Goal: Find specific page/section: Find specific page/section

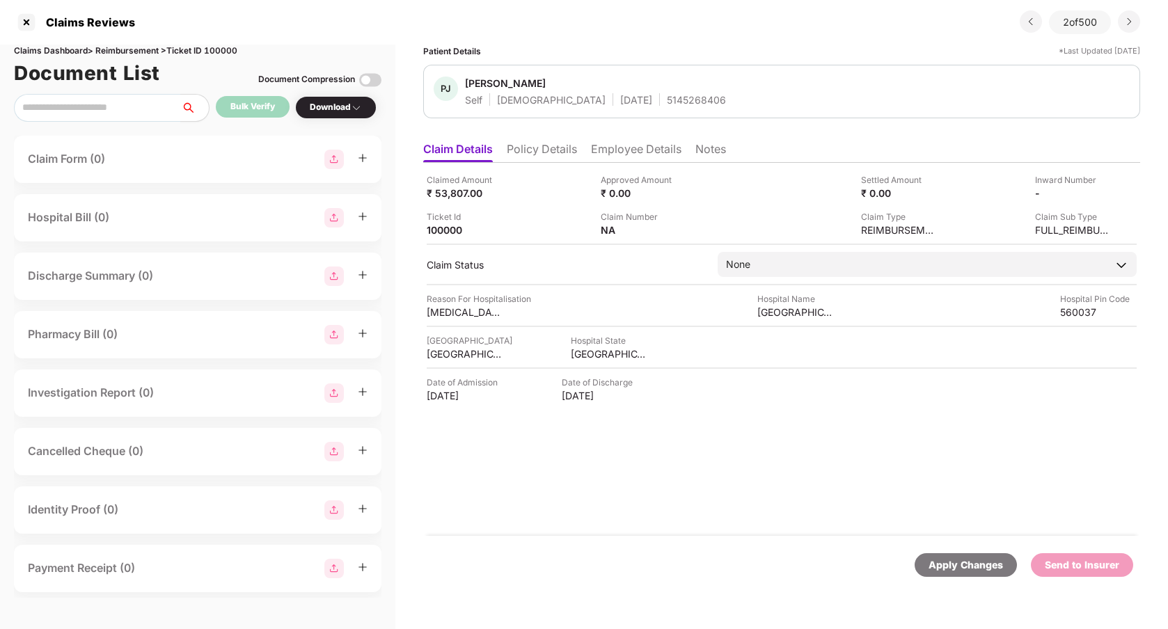
scroll to position [0, 1]
click at [26, 26] on div at bounding box center [26, 22] width 22 height 22
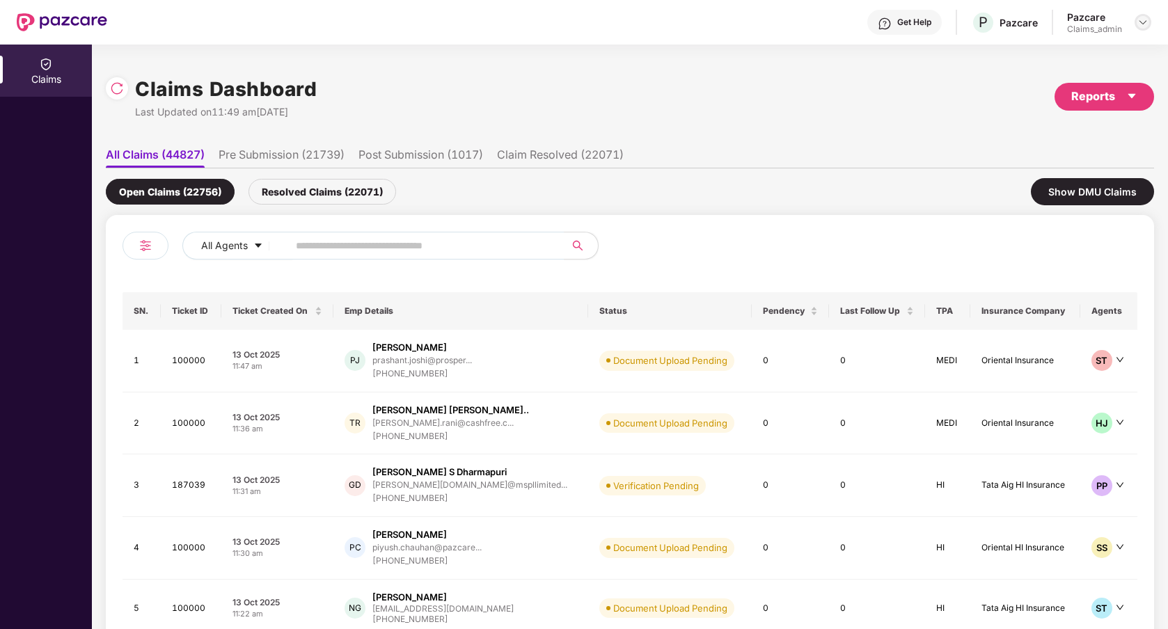
click at [1137, 18] on img at bounding box center [1142, 22] width 11 height 11
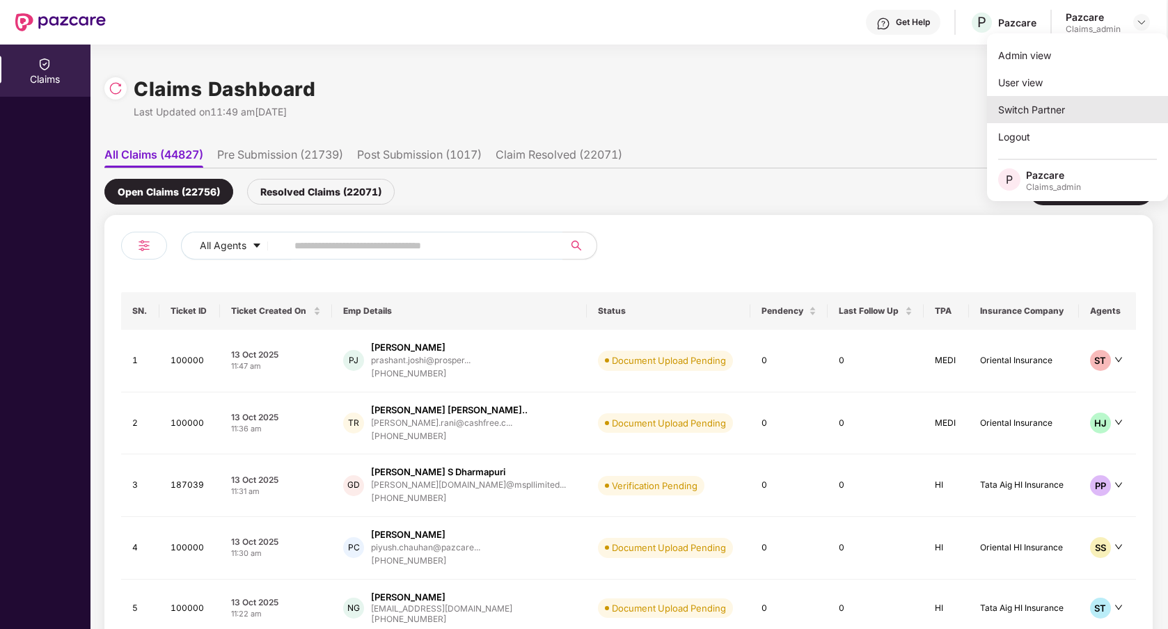
click at [1070, 103] on div "Switch Partner" at bounding box center [1077, 109] width 181 height 27
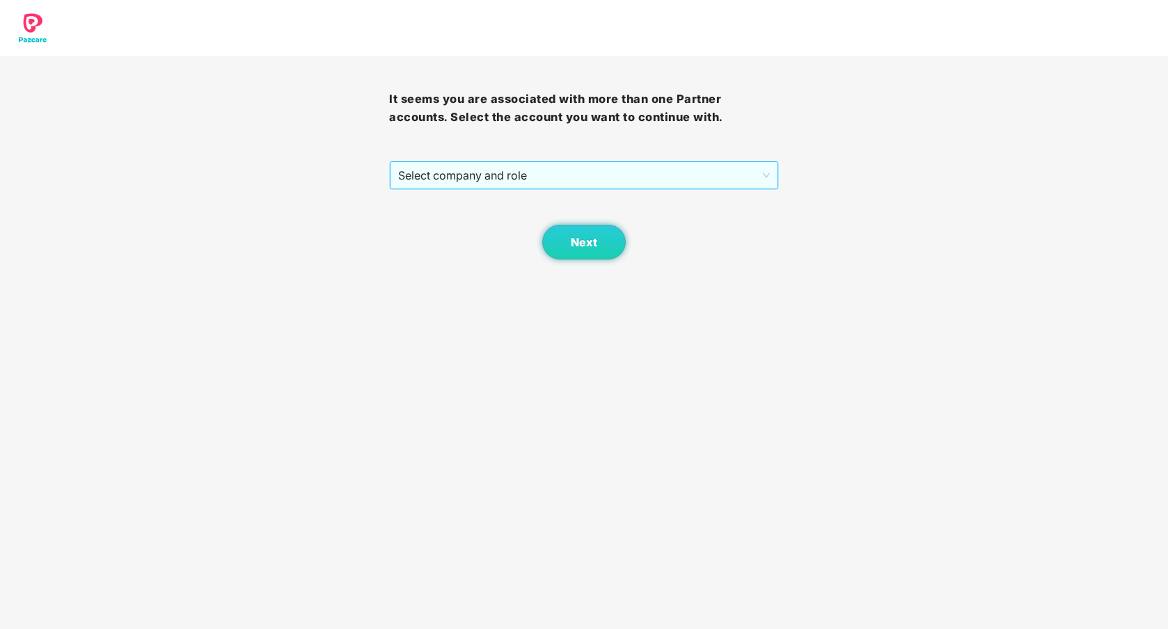
click at [648, 176] on span "Select company and role" at bounding box center [583, 175] width 371 height 26
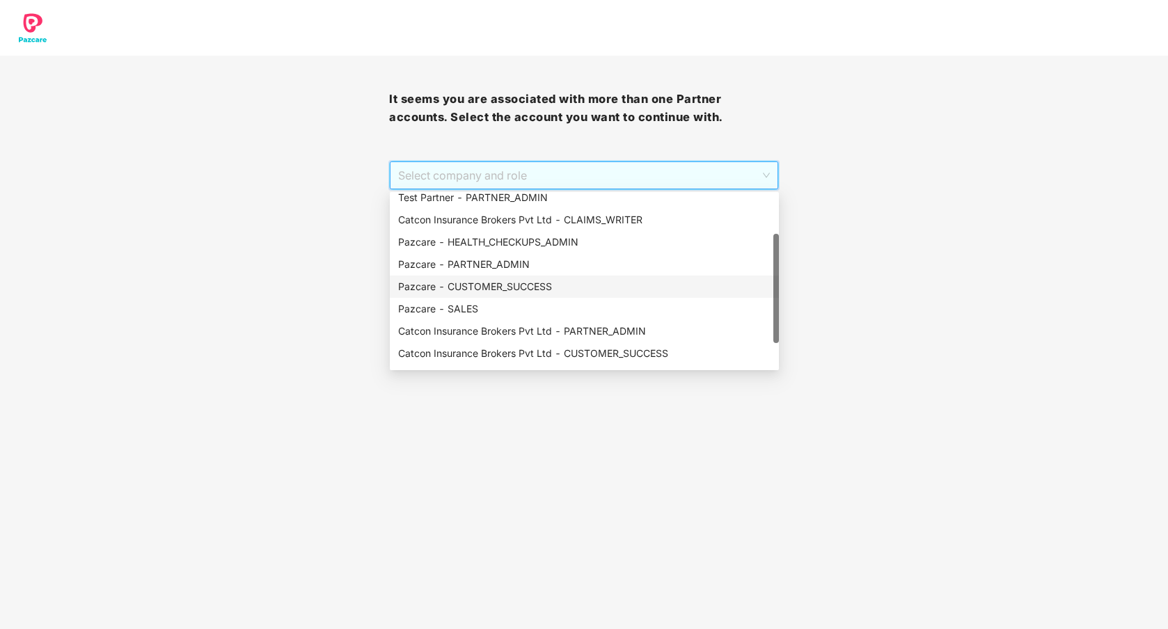
scroll to position [68, 0]
click at [523, 269] on div "Pazcare - PARTNER_ADMIN" at bounding box center [584, 269] width 372 height 15
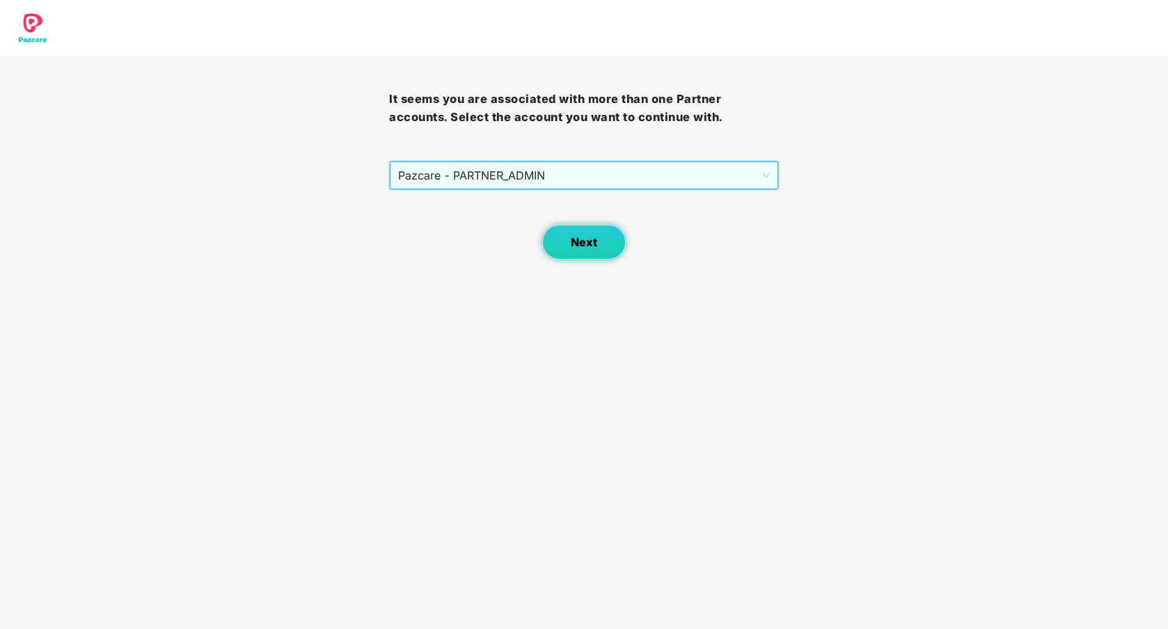
click at [601, 225] on button "Next" at bounding box center [584, 242] width 84 height 35
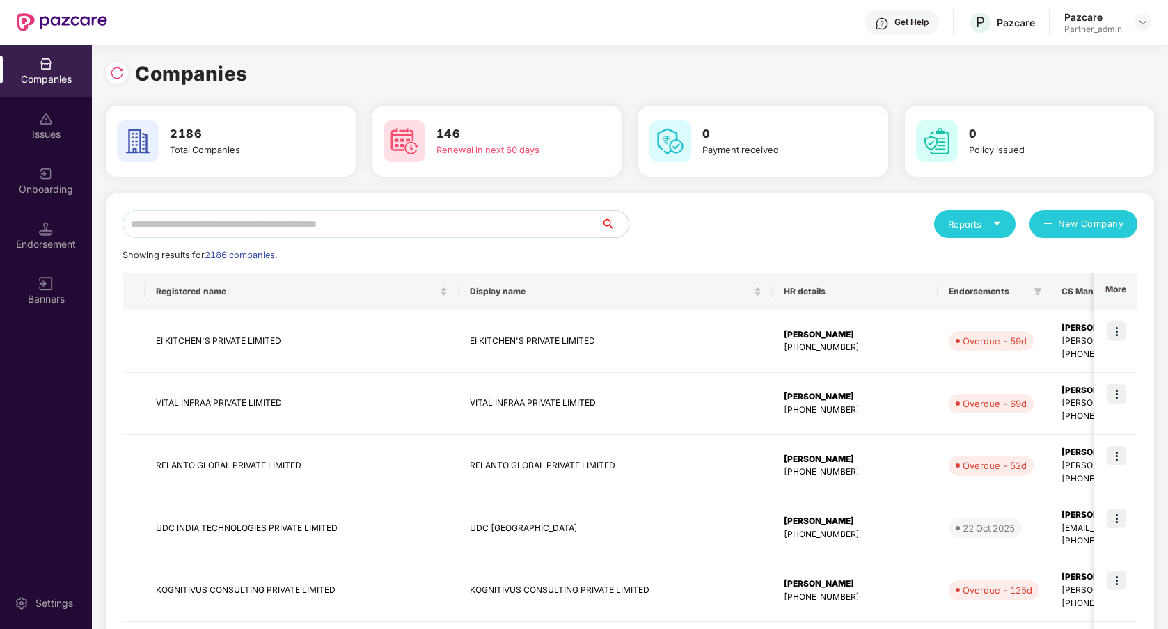
click at [520, 227] on input "text" at bounding box center [361, 224] width 478 height 28
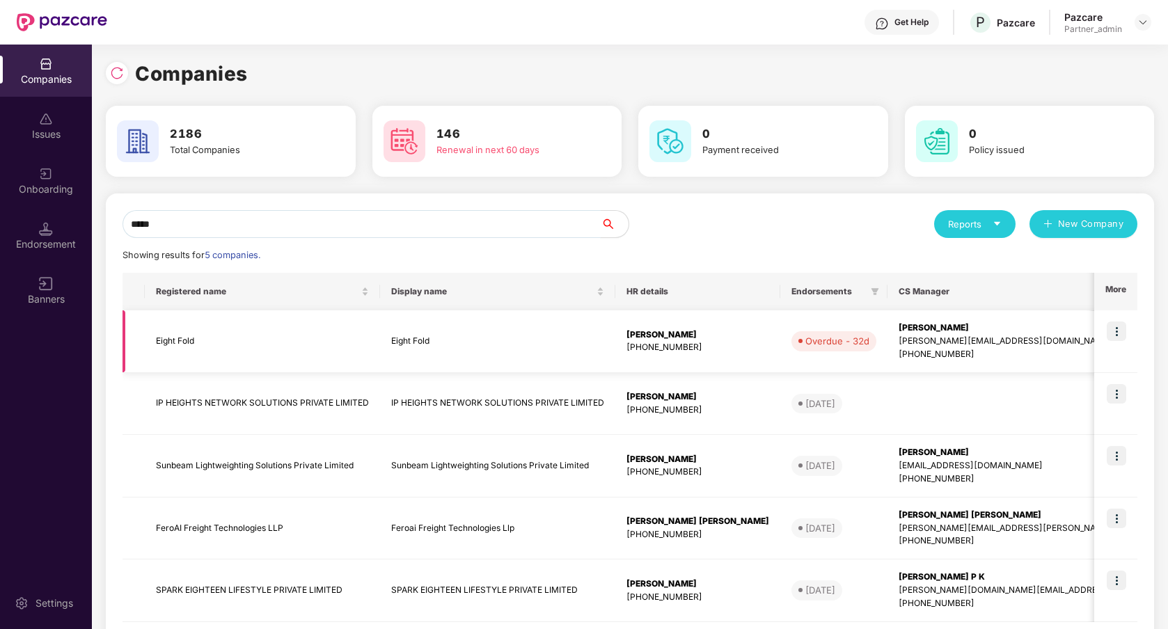
type input "*****"
click at [1125, 328] on img at bounding box center [1116, 331] width 19 height 19
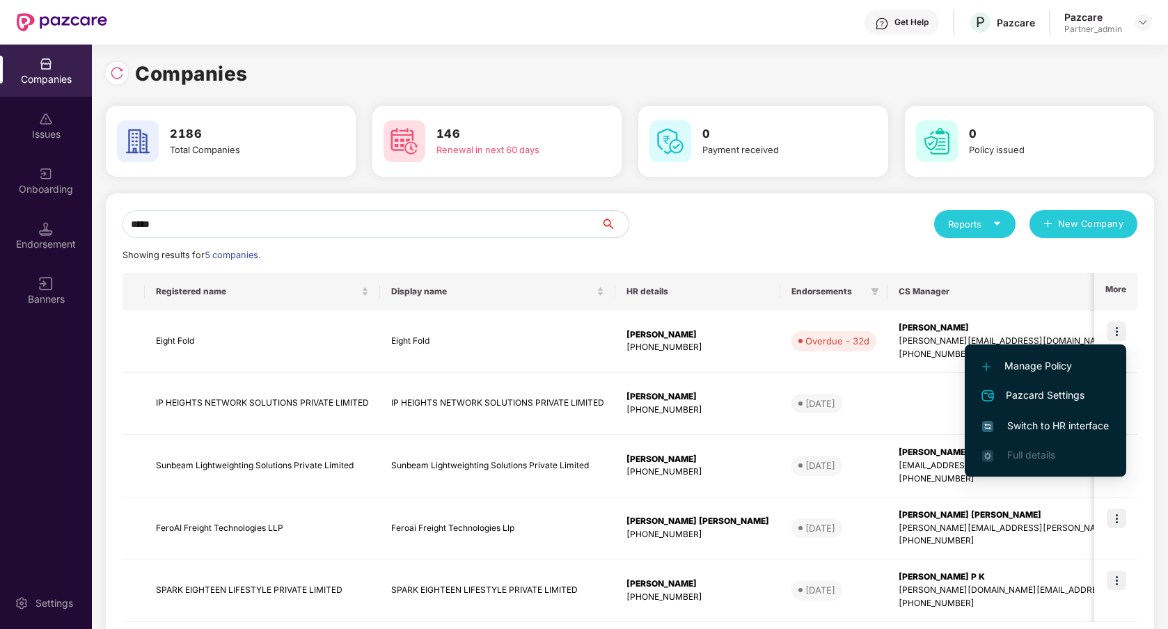
click at [1045, 429] on span "Switch to HR interface" at bounding box center [1045, 425] width 127 height 15
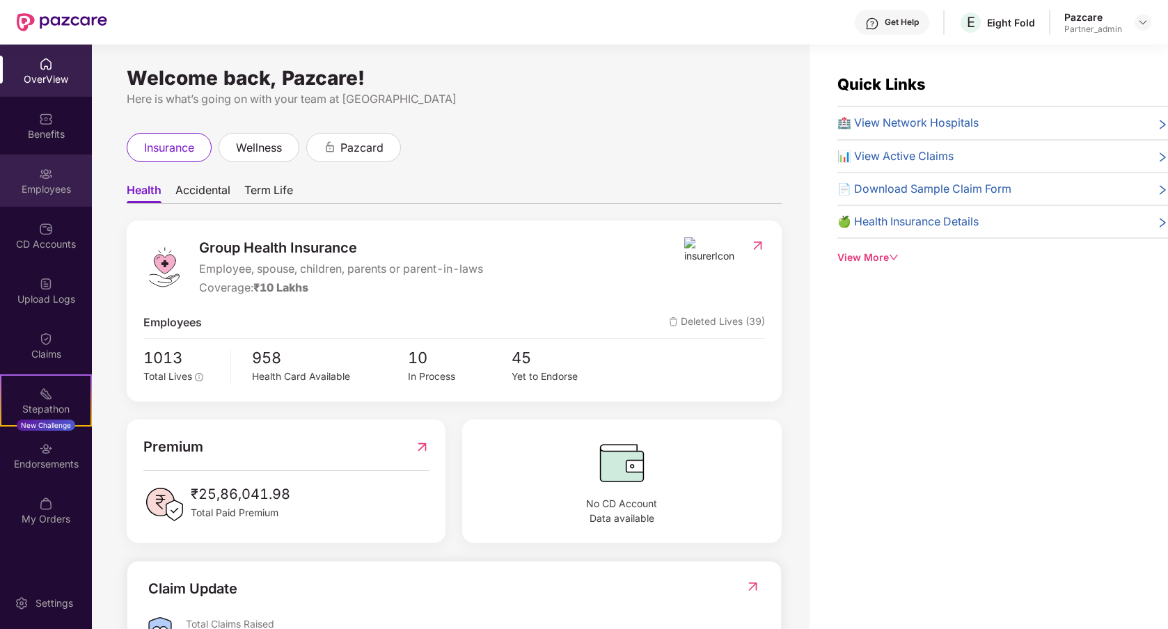
click at [69, 196] on div "Employees" at bounding box center [46, 180] width 92 height 52
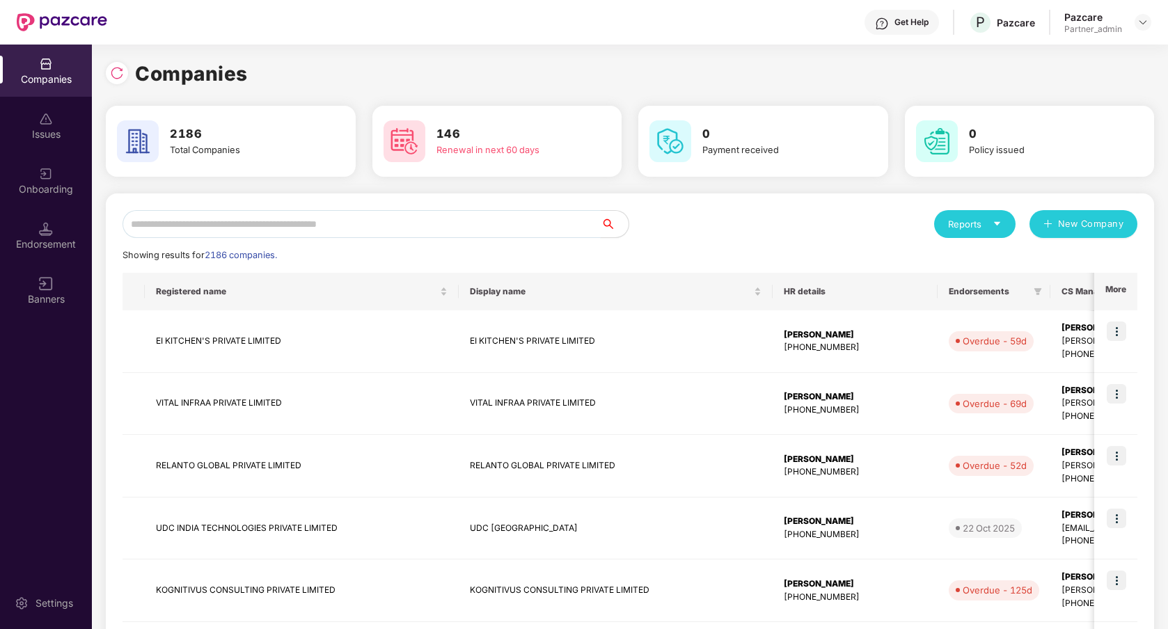
click at [432, 230] on input "text" at bounding box center [361, 224] width 478 height 28
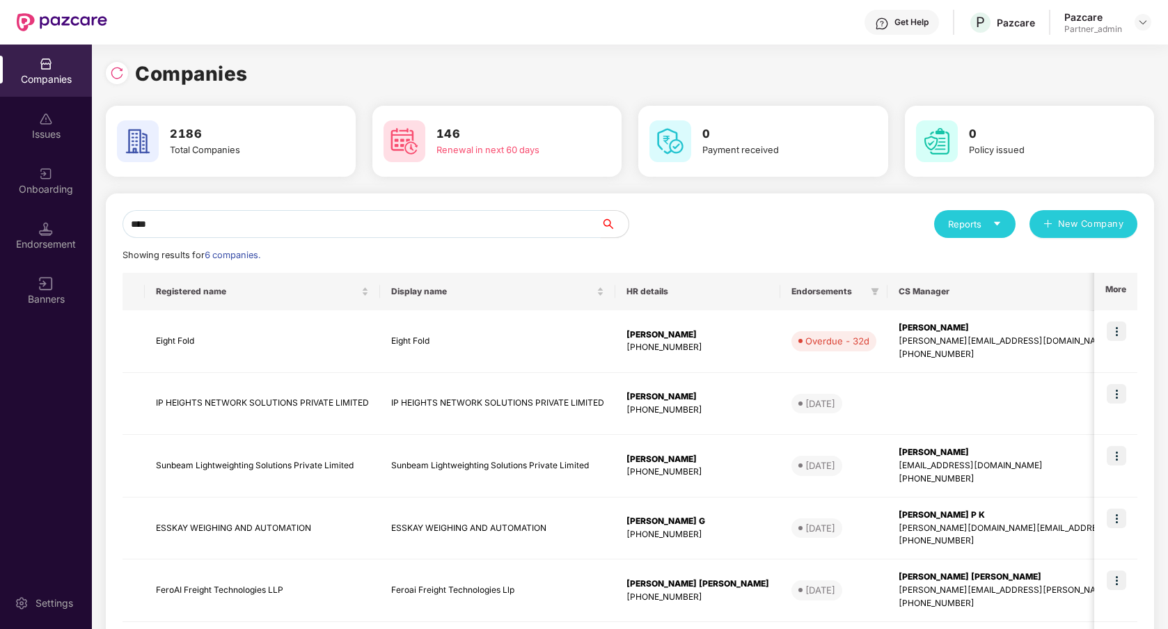
type input "*****"
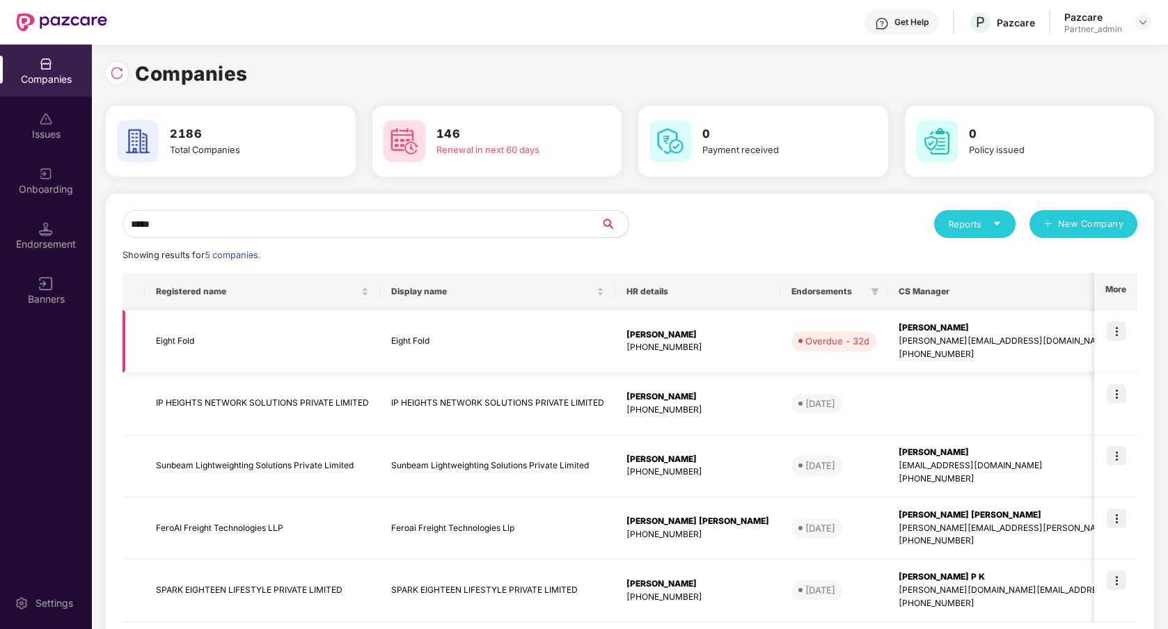
click at [537, 348] on td "Eight Fold" at bounding box center [497, 341] width 235 height 63
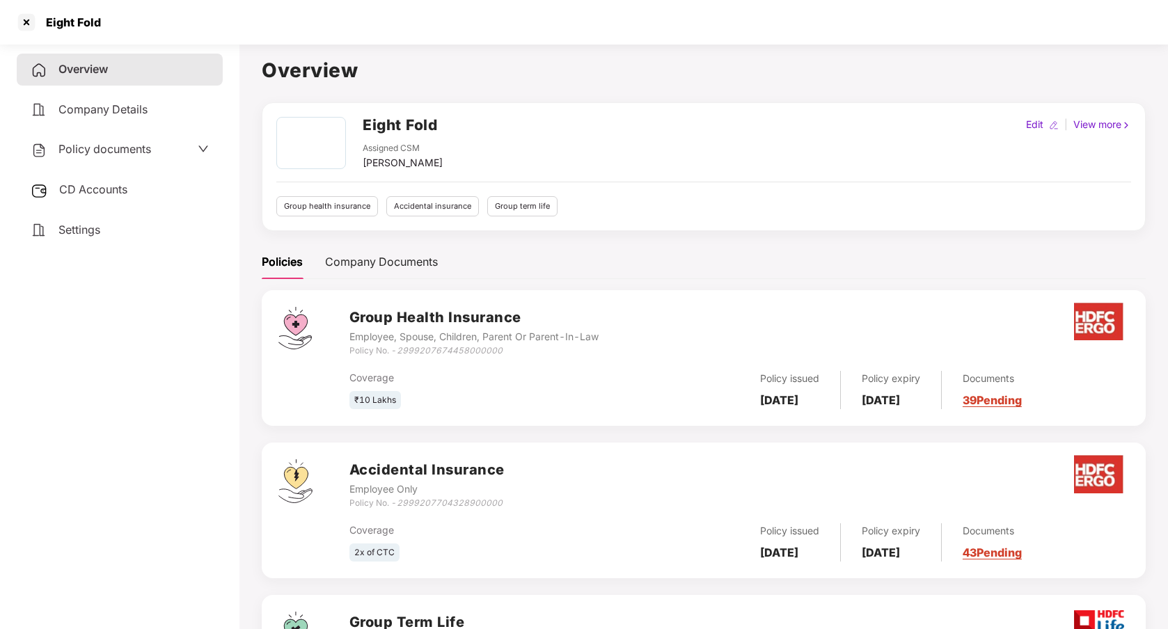
click at [731, 276] on div "Policies Company Documents" at bounding box center [704, 262] width 884 height 34
click at [397, 262] on div "Company Documents" at bounding box center [381, 261] width 113 height 17
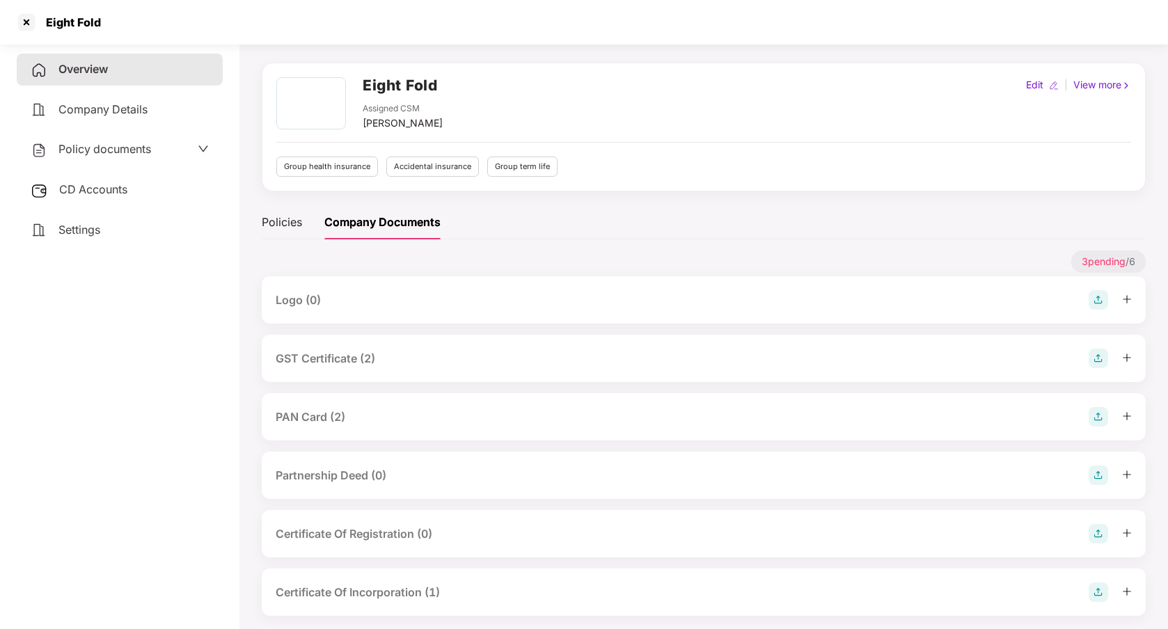
scroll to position [54, 0]
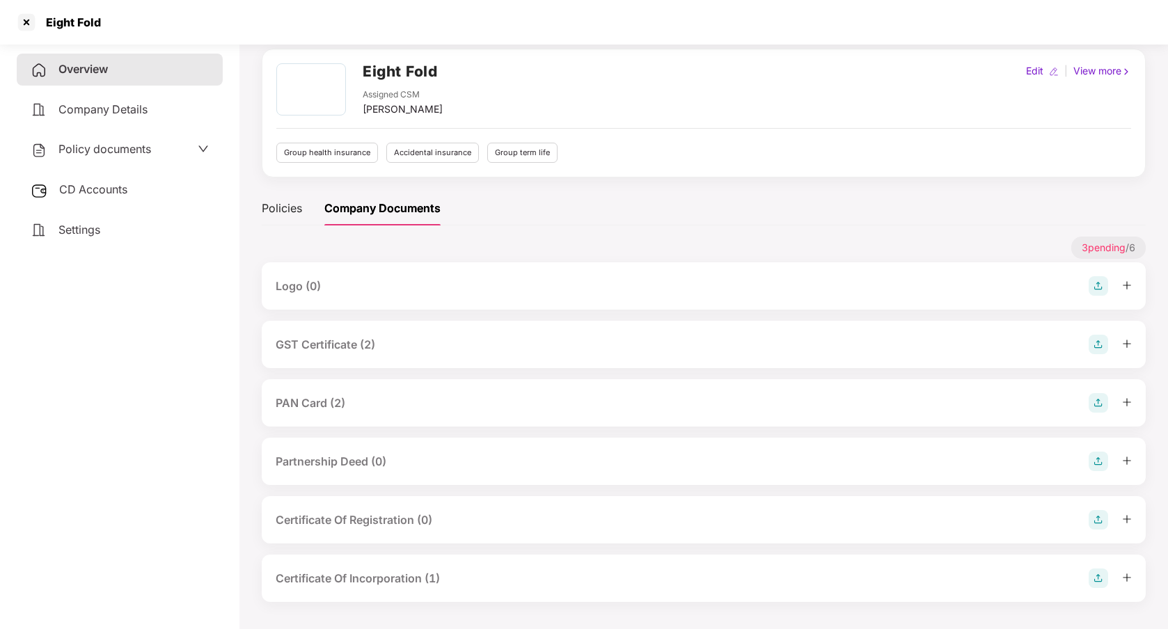
click at [576, 351] on div "GST Certificate (2)" at bounding box center [704, 344] width 856 height 19
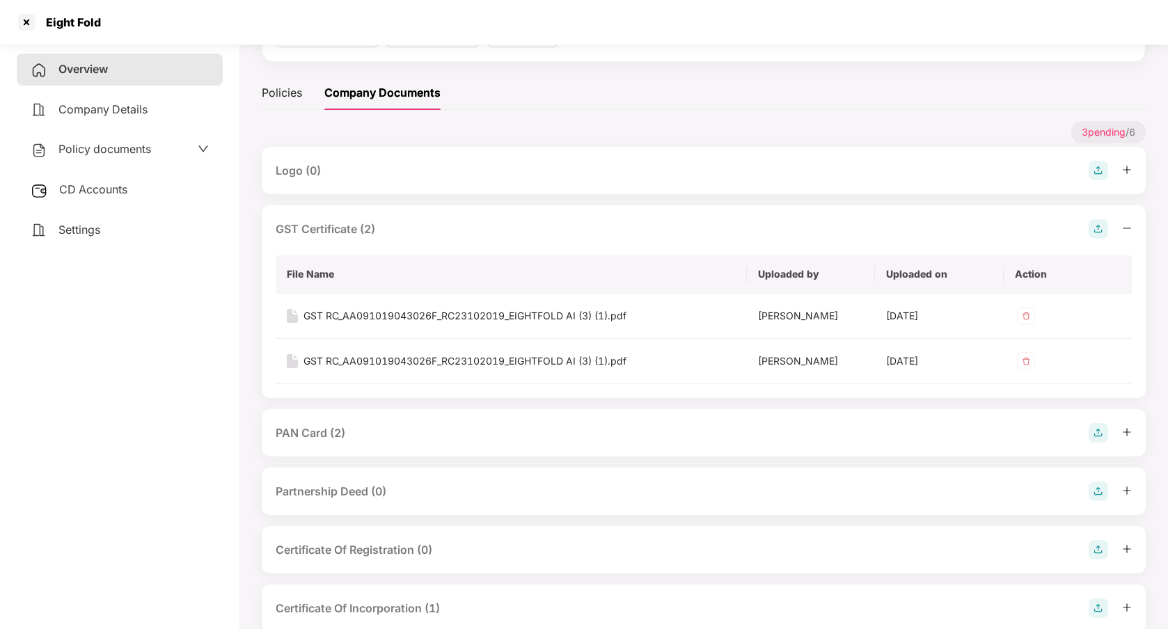
scroll to position [199, 0]
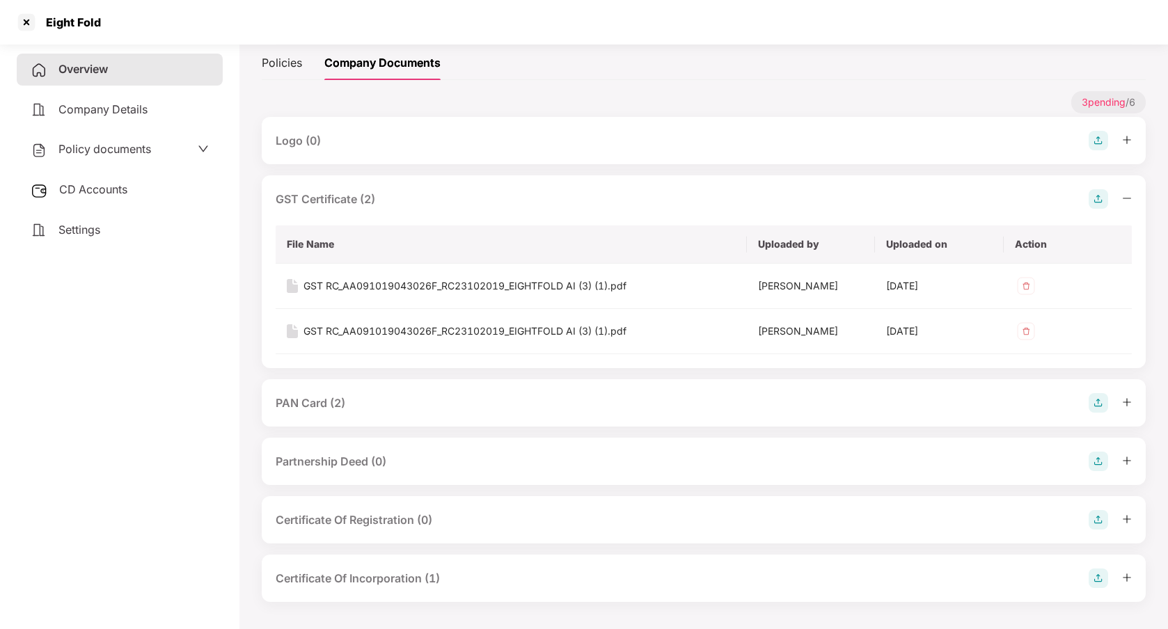
click at [551, 399] on div "PAN Card (2)" at bounding box center [704, 402] width 856 height 19
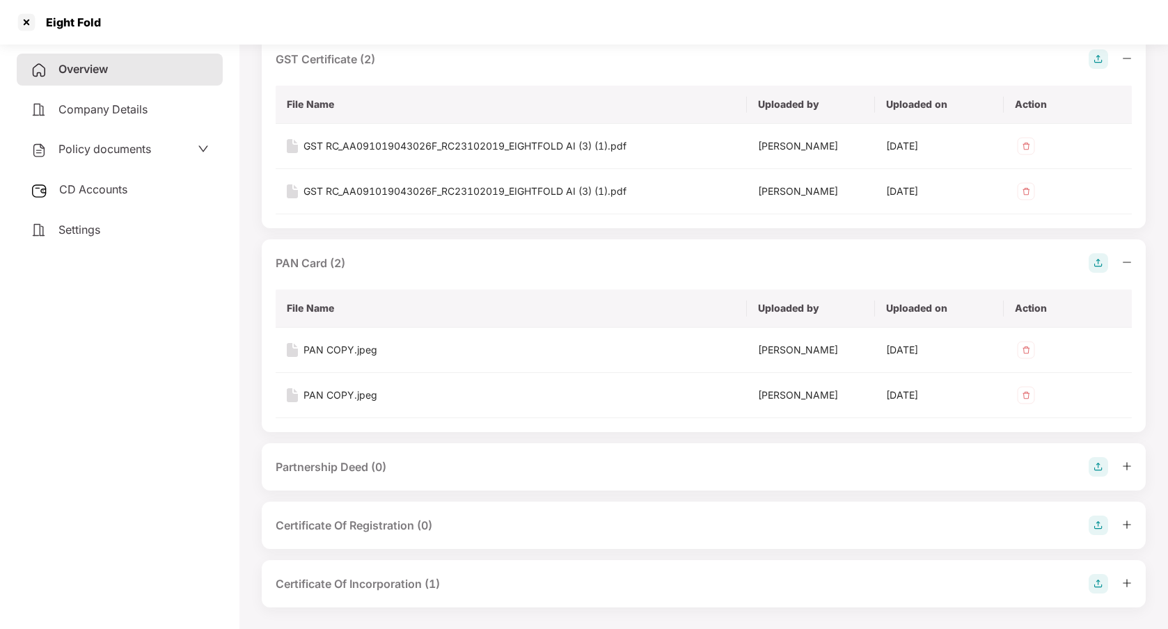
scroll to position [344, 0]
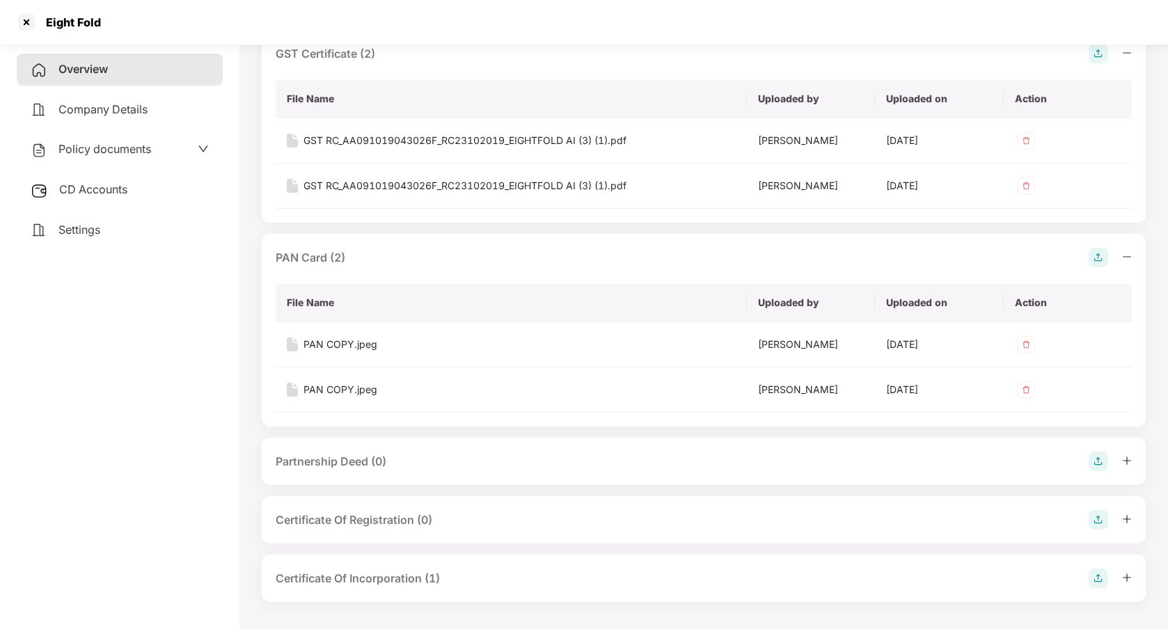
click at [480, 582] on div "Certificate Of Incorporation (1)" at bounding box center [704, 578] width 856 height 19
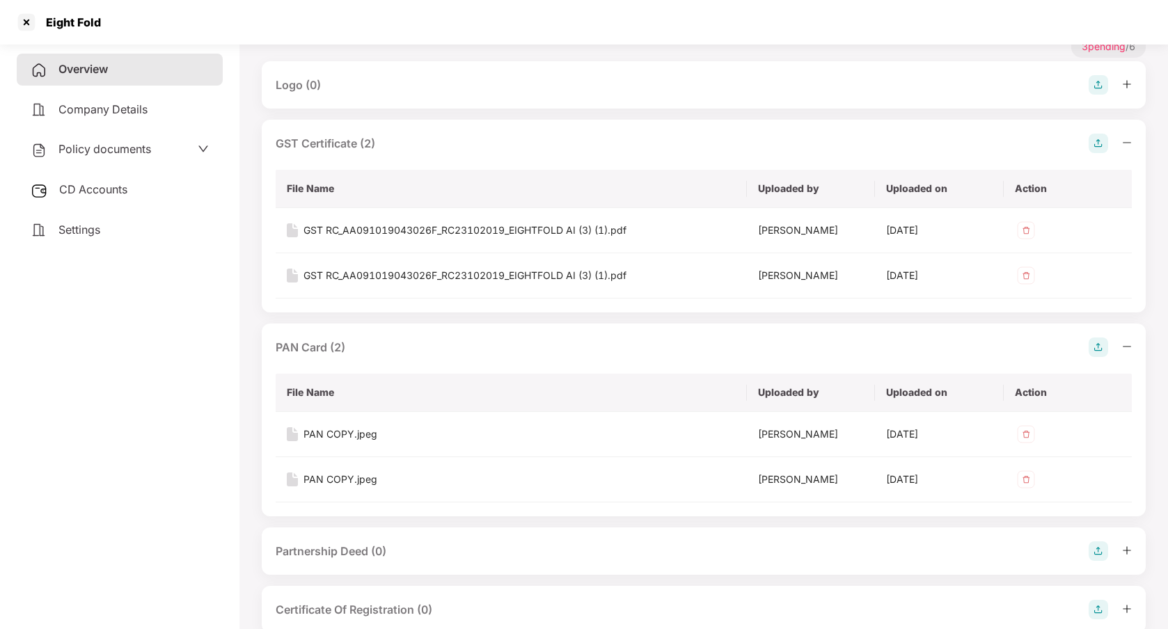
scroll to position [0, 0]
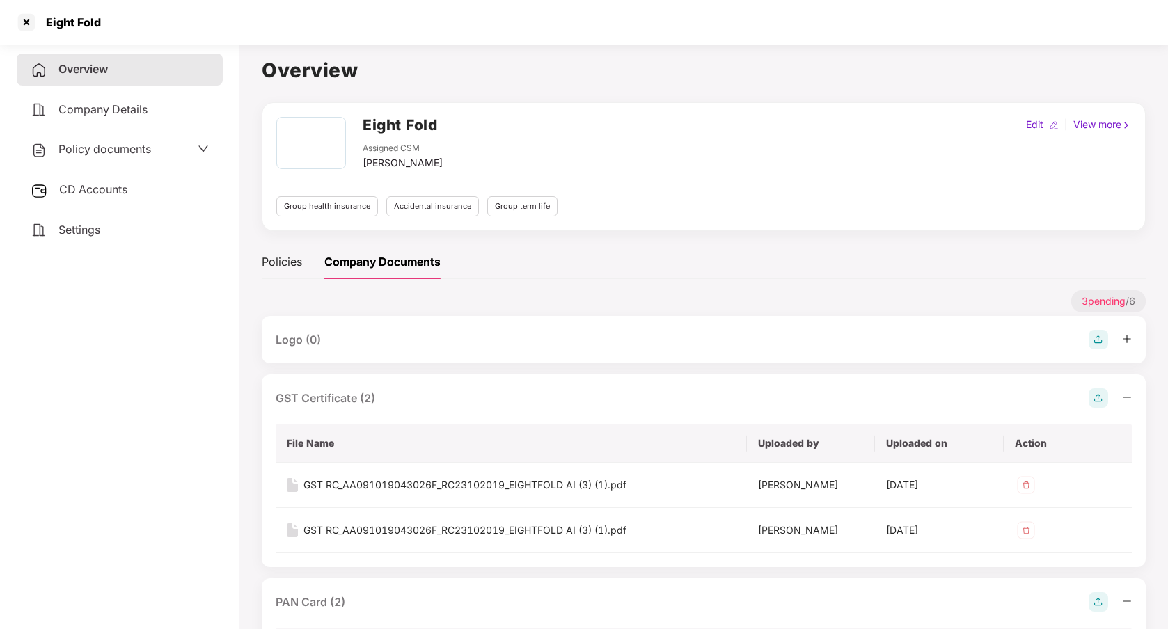
click at [620, 135] on div "Eight Fold Assigned CSM [PERSON_NAME] Edit | View more" at bounding box center [703, 144] width 855 height 54
click at [626, 74] on h1 "Overview" at bounding box center [704, 70] width 884 height 31
click at [171, 366] on div "Overview Company Details Policy documents CD Accounts Settings" at bounding box center [120, 334] width 206 height 560
click at [654, 278] on div "Policies Company Documents" at bounding box center [704, 262] width 884 height 34
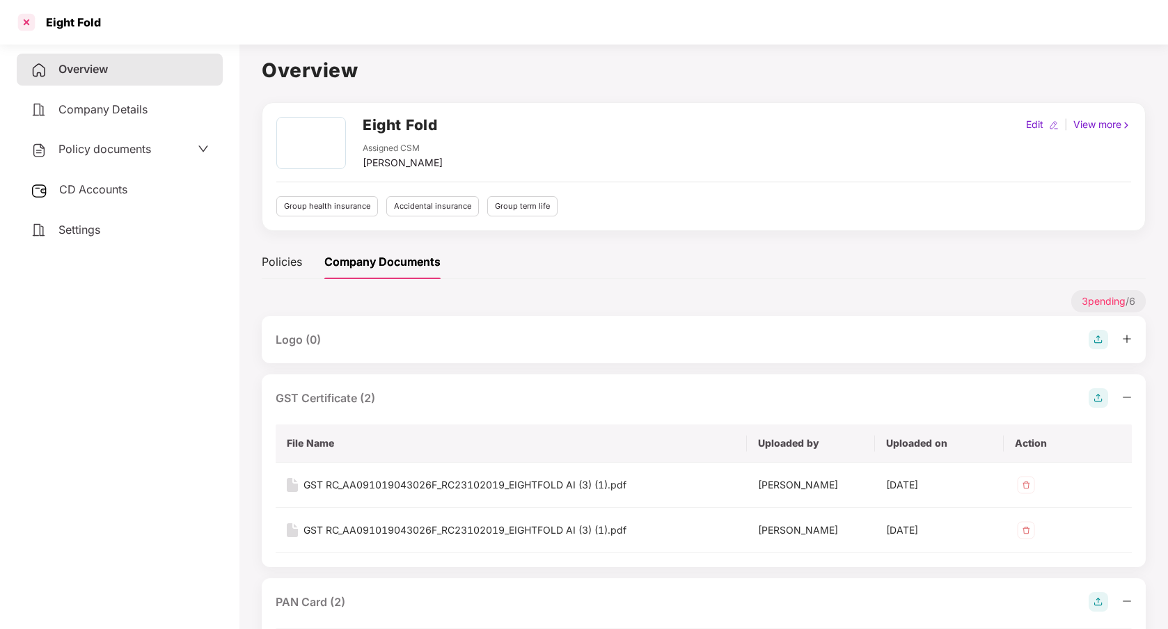
click at [31, 22] on div at bounding box center [26, 22] width 22 height 22
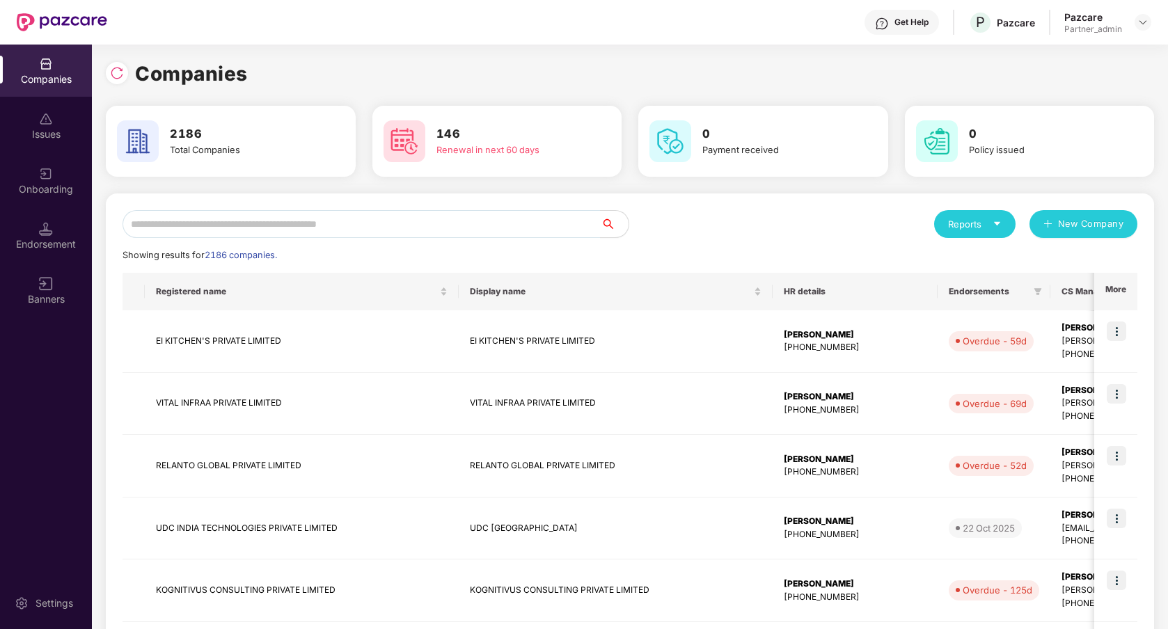
click at [499, 67] on div "Companies" at bounding box center [630, 73] width 1048 height 31
